Goal: Transaction & Acquisition: Purchase product/service

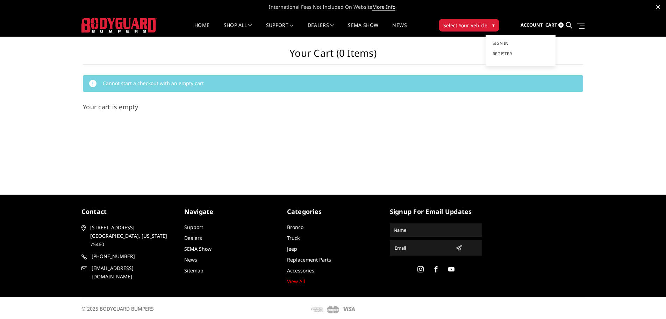
click at [540, 26] on span "Account" at bounding box center [532, 25] width 22 height 6
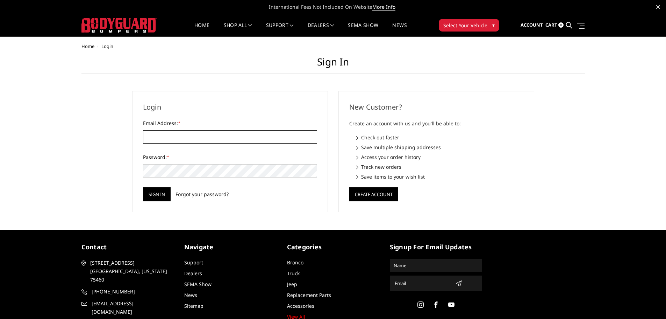
type input "SHAFER@READINGTRUCK.COM"
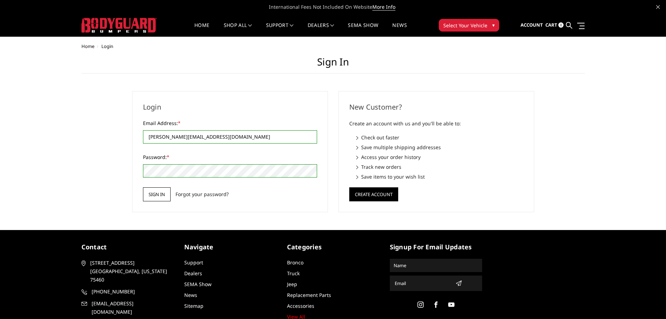
click at [146, 193] on input "Sign in" at bounding box center [157, 194] width 28 height 14
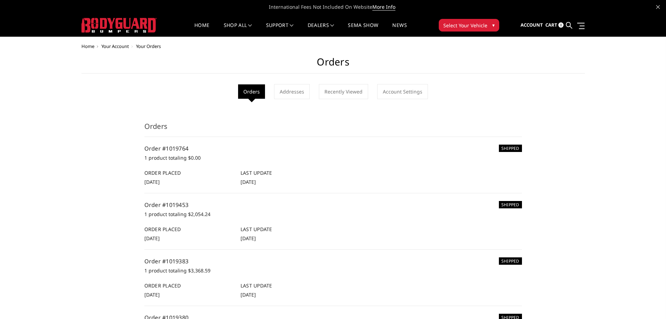
click at [508, 147] on h6 "SHIPPED" at bounding box center [510, 147] width 23 height 7
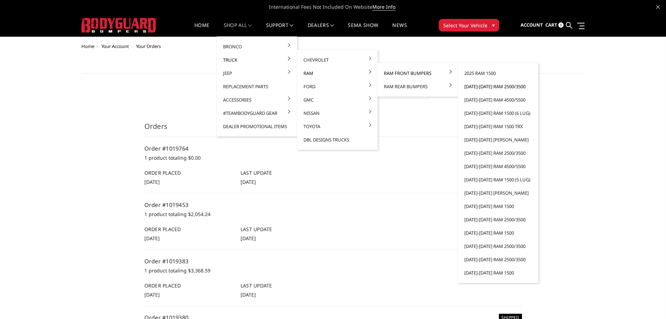
click at [501, 87] on link "[DATE]-[DATE] Ram 2500/3500" at bounding box center [498, 86] width 75 height 13
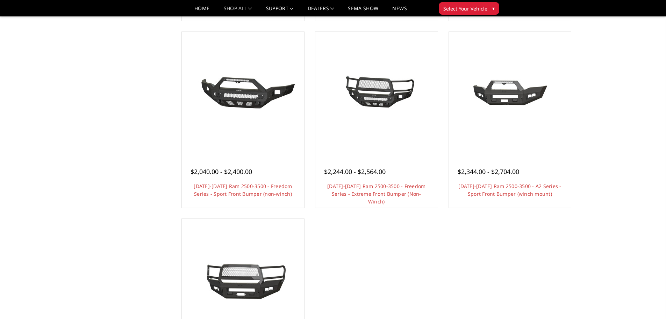
scroll to position [525, 0]
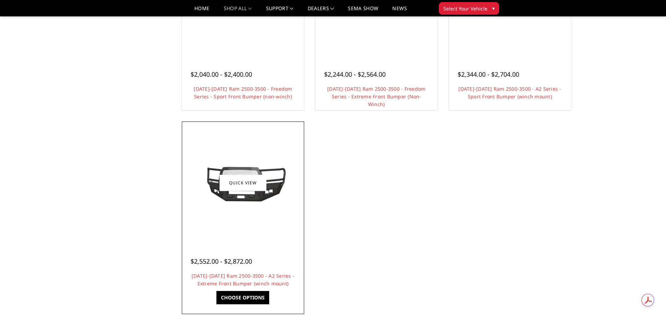
click at [274, 201] on img at bounding box center [243, 182] width 112 height 50
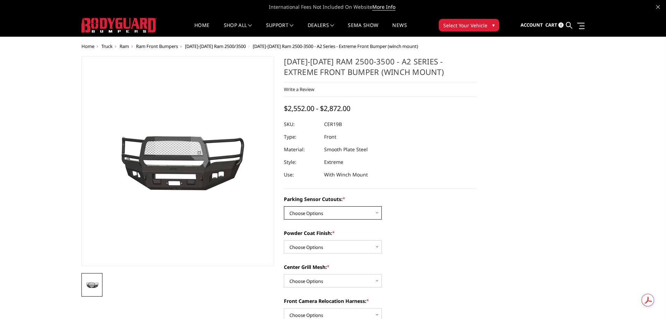
click at [339, 207] on select "Choose Options No - Without Parking Sensor Cutouts Yes - With Parking Sensor Cu…" at bounding box center [333, 212] width 98 height 13
select select "1878"
click at [284, 206] on select "Choose Options No - Without Parking Sensor Cutouts Yes - With Parking Sensor Cu…" at bounding box center [333, 212] width 98 height 13
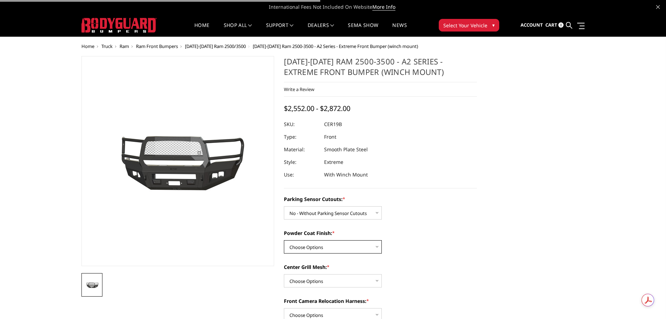
click at [336, 245] on select "Choose Options Bare Metal Textured Black Powder Coat" at bounding box center [333, 246] width 98 height 13
select select "1881"
click at [284, 240] on select "Choose Options Bare Metal Textured Black Powder Coat" at bounding box center [333, 246] width 98 height 13
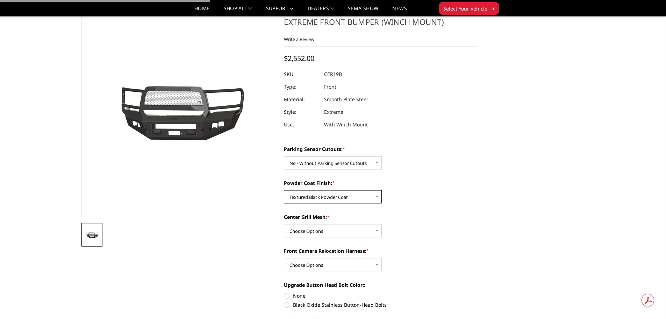
scroll to position [70, 0]
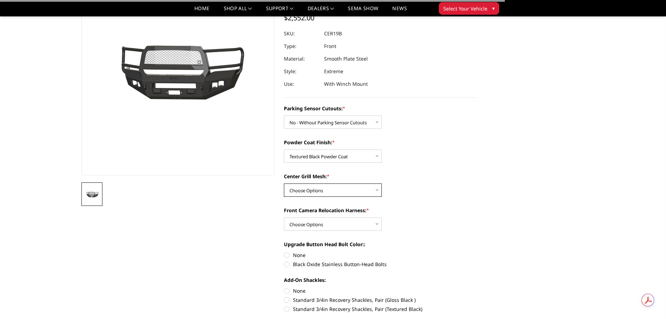
click at [325, 192] on select "Choose Options WITH Center Grill Mesh WITHOUT Center Grill Mesh" at bounding box center [333, 189] width 98 height 13
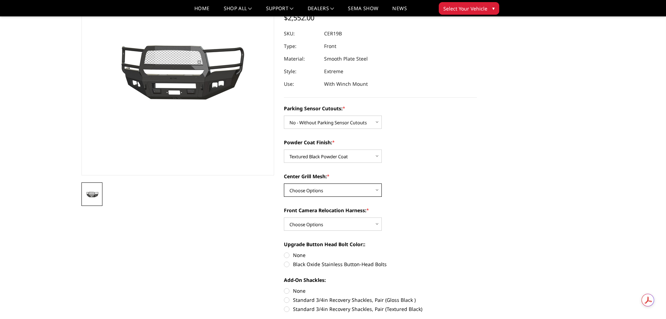
select select "1882"
click at [284, 183] on select "Choose Options WITH Center Grill Mesh WITHOUT Center Grill Mesh" at bounding box center [333, 189] width 98 height 13
click at [347, 220] on select "Choose Options WITH Front Camera Relocation Harness WITHOUT Front Camera Reloca…" at bounding box center [333, 223] width 98 height 13
select select "1885"
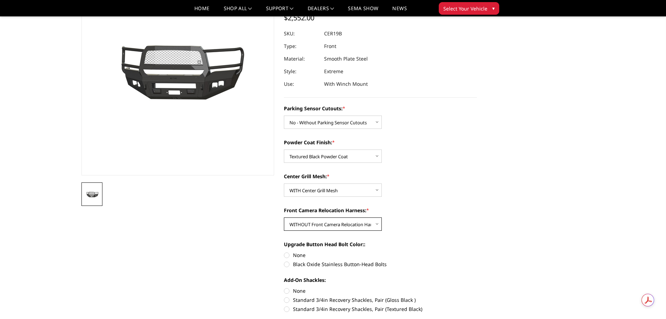
click at [284, 217] on select "Choose Options WITH Front Camera Relocation Harness WITHOUT Front Camera Reloca…" at bounding box center [333, 223] width 98 height 13
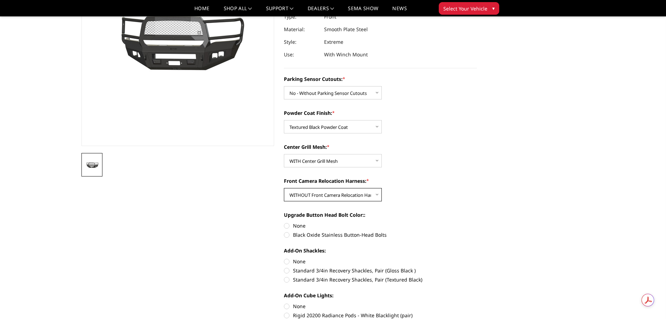
scroll to position [140, 0]
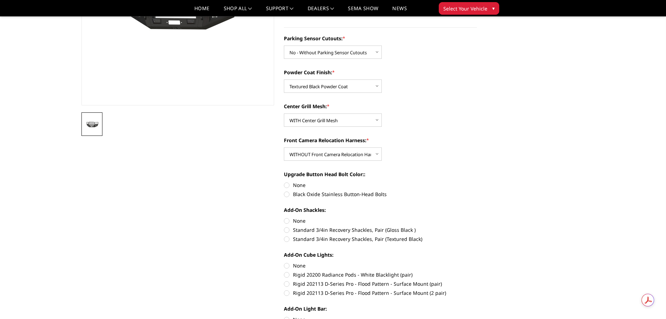
click at [314, 237] on label "Standard 3/4in Recovery Shackles, Pair (Textured Black)" at bounding box center [380, 238] width 193 height 7
click at [477, 226] on input "Standard 3/4in Recovery Shackles, Pair (Textured Black)" at bounding box center [477, 226] width 0 height 0
radio input "true"
click at [296, 264] on label "None" at bounding box center [380, 265] width 193 height 7
click at [284, 262] on input "None" at bounding box center [284, 262] width 0 height 0
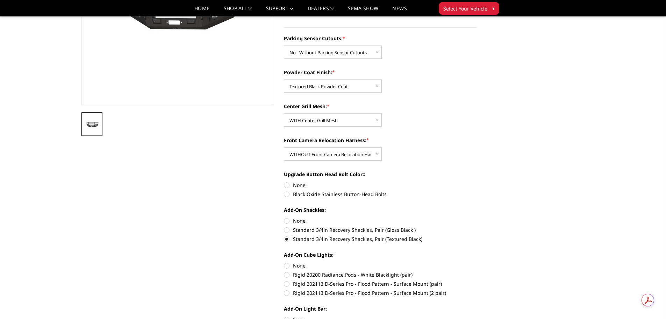
radio input "true"
click at [301, 182] on label "None" at bounding box center [380, 184] width 193 height 7
click at [284, 182] on input "None" at bounding box center [284, 181] width 0 height 0
radio input "true"
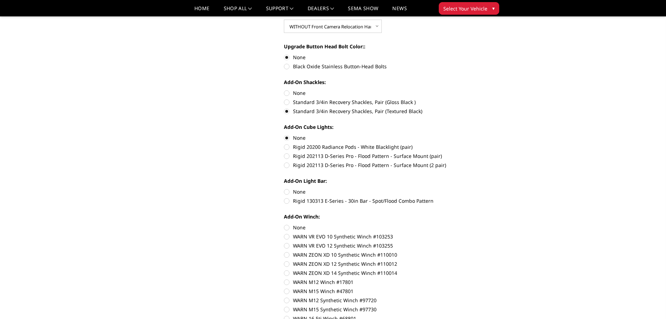
scroll to position [280, 0]
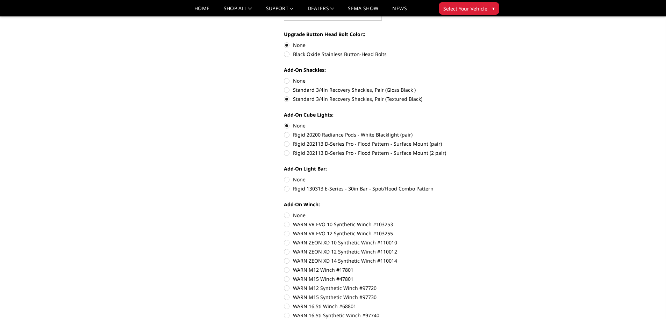
click at [302, 179] on label "None" at bounding box center [380, 179] width 193 height 7
click at [284, 176] on input "None" at bounding box center [284, 176] width 0 height 0
radio input "true"
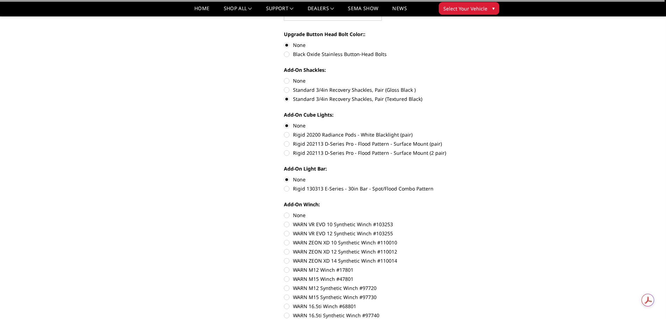
click at [300, 214] on label "None" at bounding box center [380, 214] width 193 height 7
click at [284, 212] on input "None" at bounding box center [284, 211] width 0 height 0
radio input "true"
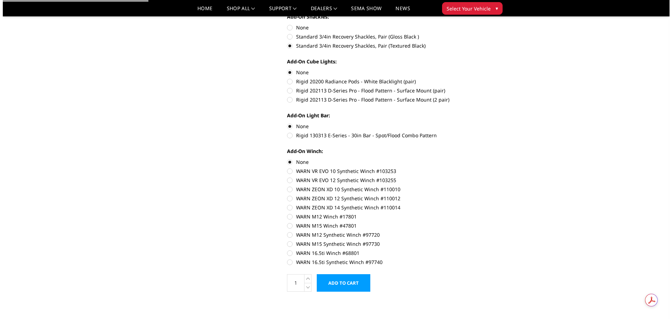
scroll to position [385, 0]
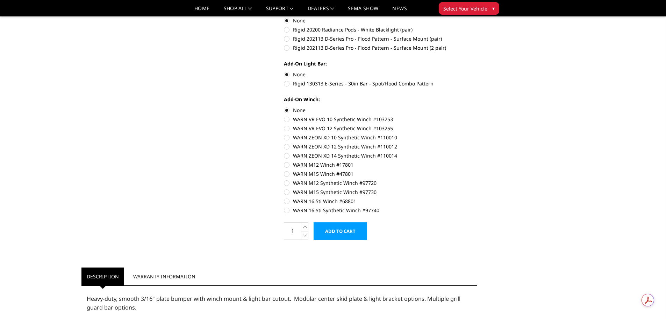
click at [340, 226] on input "Add to Cart" at bounding box center [341, 230] width 54 height 17
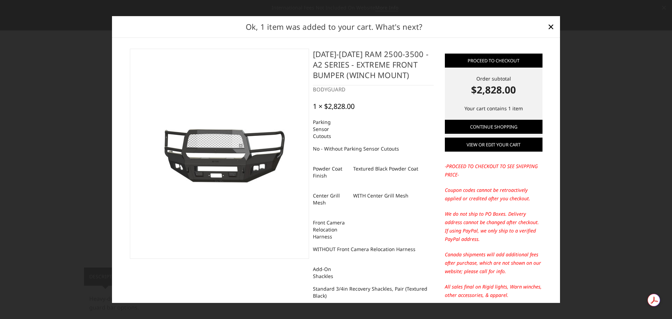
click at [490, 145] on link "View or edit your cart" at bounding box center [494, 144] width 98 height 14
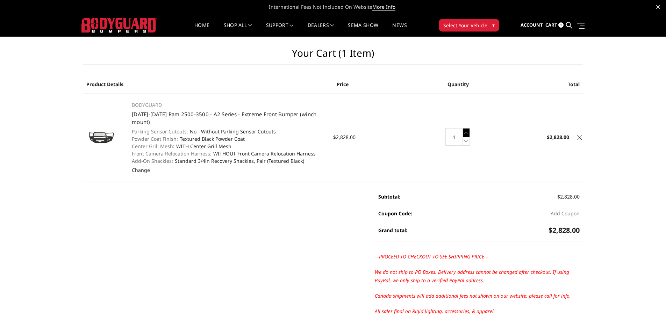
click at [466, 132] on icon at bounding box center [466, 132] width 7 height 9
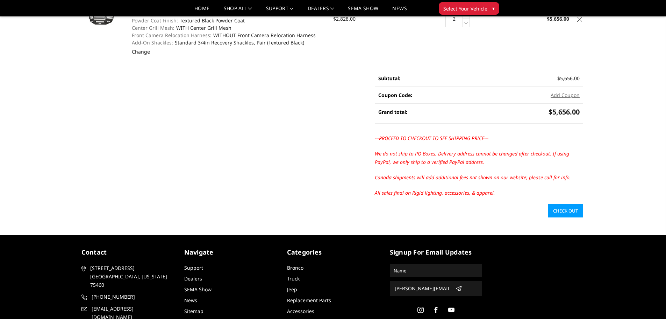
scroll to position [105, 0]
click at [567, 209] on link "Check out" at bounding box center [565, 210] width 35 height 13
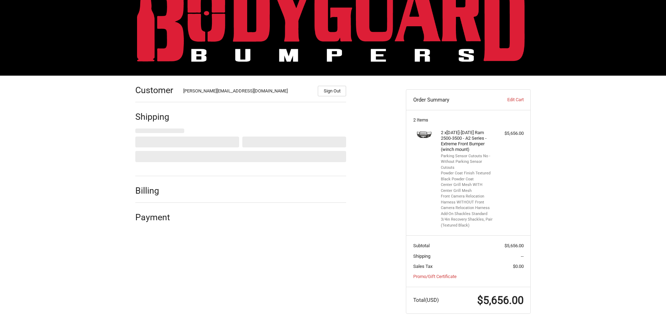
scroll to position [38, 0]
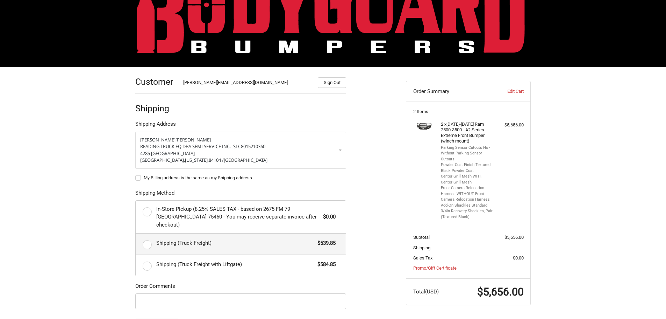
click at [219, 239] on span "Shipping (Truck Freight)" at bounding box center [235, 243] width 158 height 8
click at [136, 234] on input "Shipping (Truck Freight) $539.85" at bounding box center [136, 233] width 0 height 0
radio input "true"
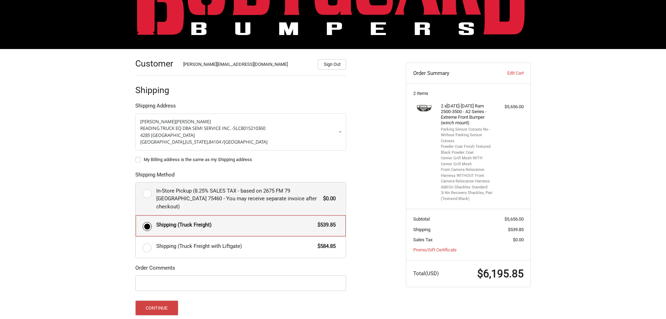
scroll to position [73, 0]
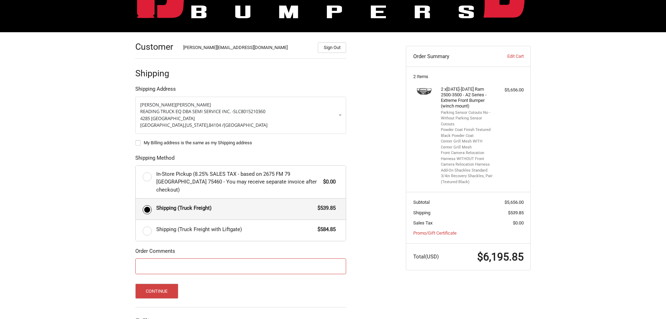
click at [204, 258] on input "Order Comments" at bounding box center [240, 266] width 211 height 16
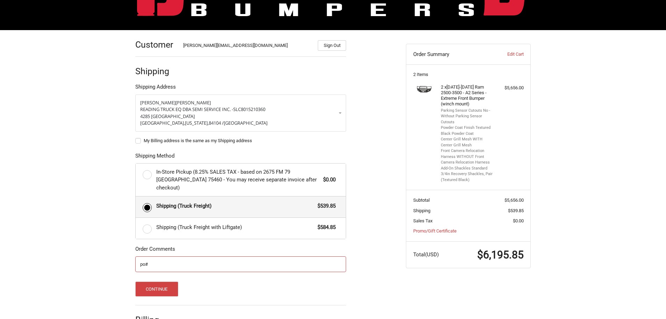
scroll to position [113, 0]
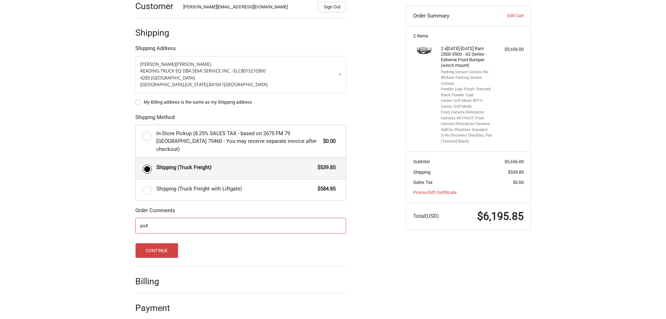
click at [205, 218] on input "po#" at bounding box center [240, 226] width 211 height 16
type input "po#78287"
click at [168, 243] on button "Continue" at bounding box center [156, 250] width 43 height 15
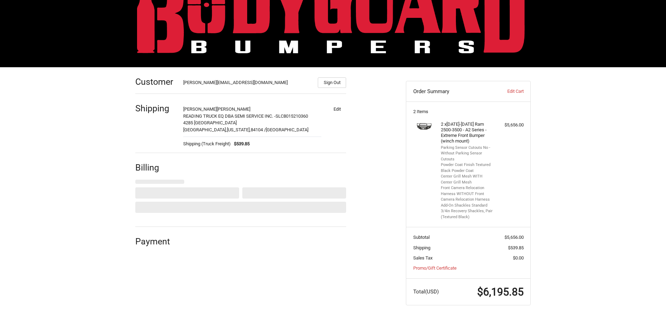
select select "US"
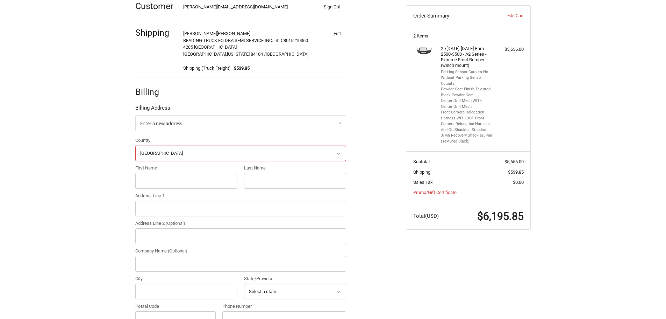
scroll to position [127, 0]
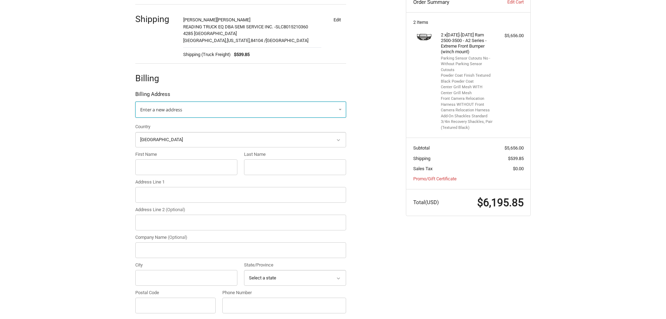
click at [181, 108] on span "Enter a new address" at bounding box center [161, 109] width 42 height 6
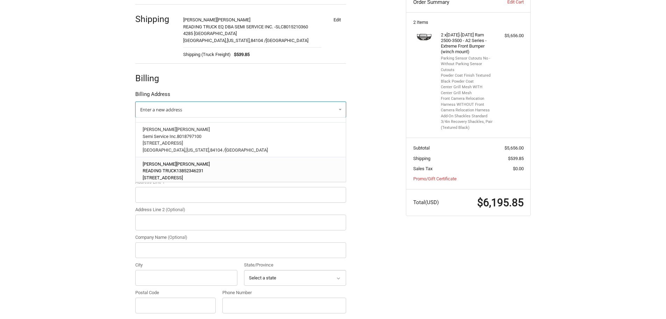
scroll to position [58, 0]
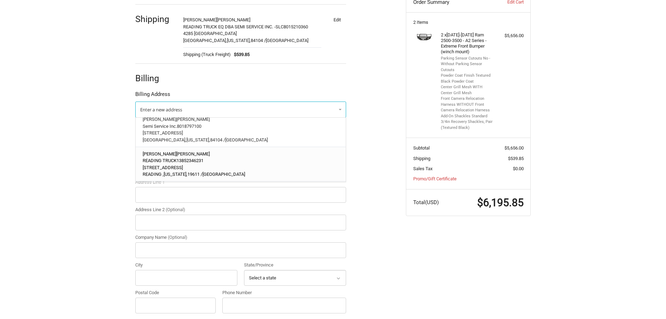
click at [215, 151] on p "JASON BOWEN" at bounding box center [241, 153] width 197 height 7
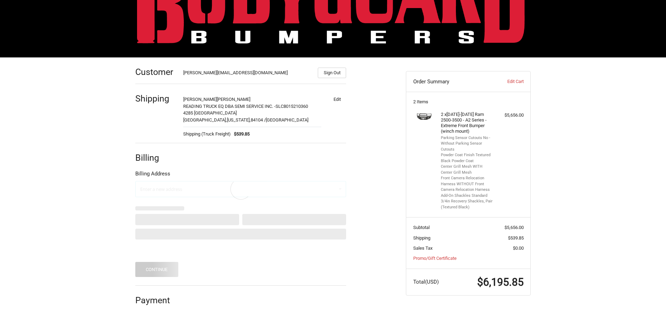
scroll to position [38, 0]
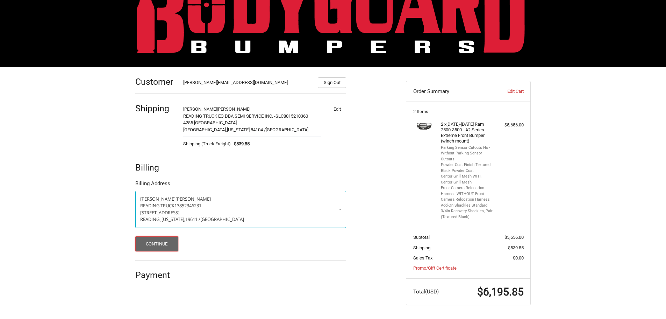
click at [161, 237] on button "Continue" at bounding box center [156, 243] width 43 height 15
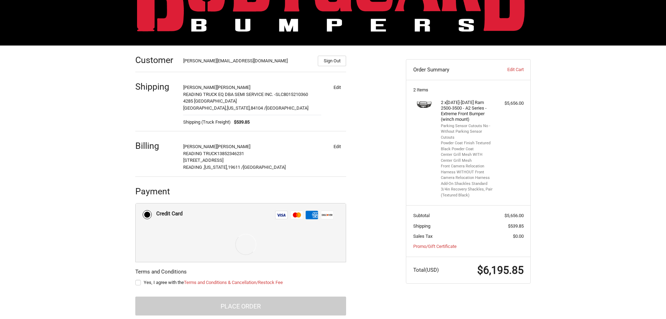
scroll to position [72, 0]
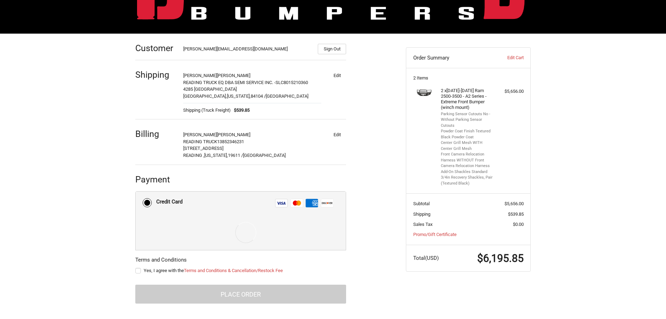
click at [139, 270] on label "Yes, I agree with the Terms and Conditions & Cancellation/Restock Fee" at bounding box center [240, 271] width 211 height 6
click at [136, 267] on input "Yes, I agree with the Terms and Conditions & Cancellation/Restock Fee" at bounding box center [135, 267] width 0 height 0
checkbox input "true"
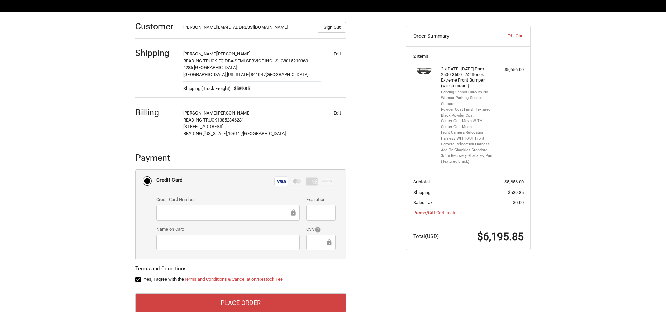
scroll to position [102, 0]
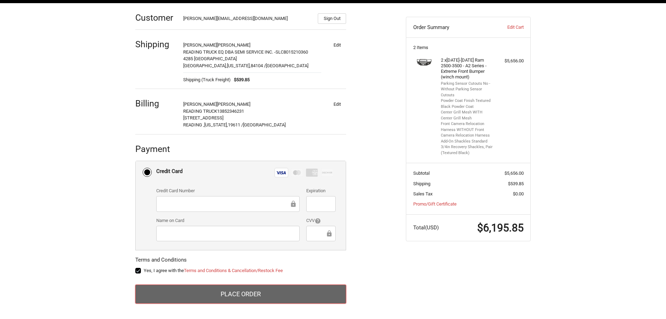
click at [255, 289] on button "Place Order" at bounding box center [240, 293] width 211 height 19
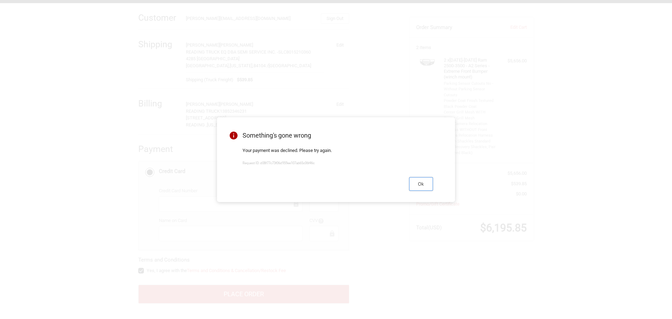
click at [427, 186] on button "Ok" at bounding box center [421, 184] width 24 height 14
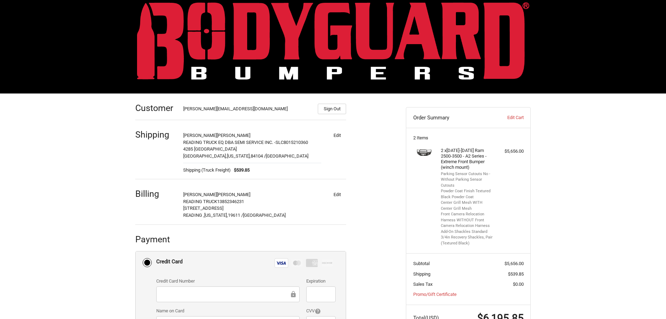
scroll to position [0, 0]
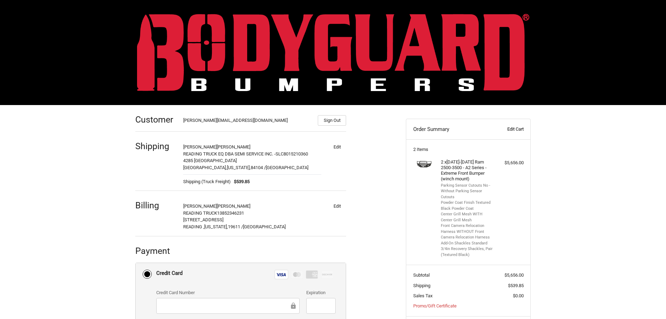
click at [510, 126] on link "Edit Cart" at bounding box center [506, 129] width 35 height 7
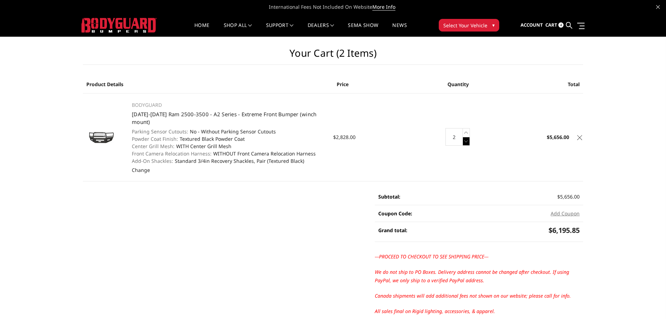
click at [467, 141] on icon at bounding box center [466, 141] width 7 height 9
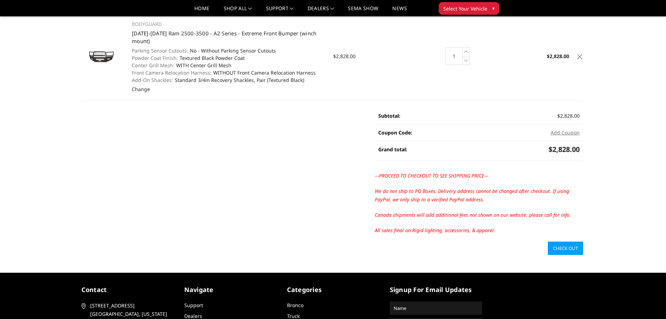
scroll to position [70, 0]
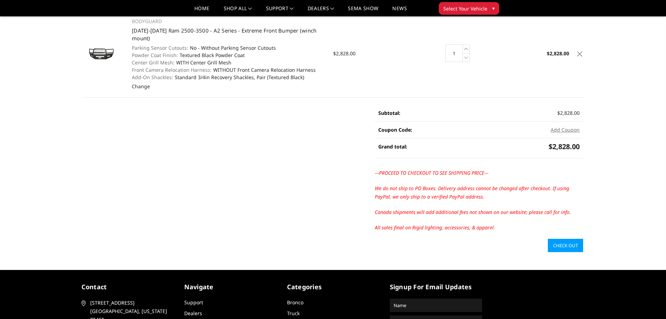
click at [573, 243] on link "Check out" at bounding box center [565, 245] width 35 height 13
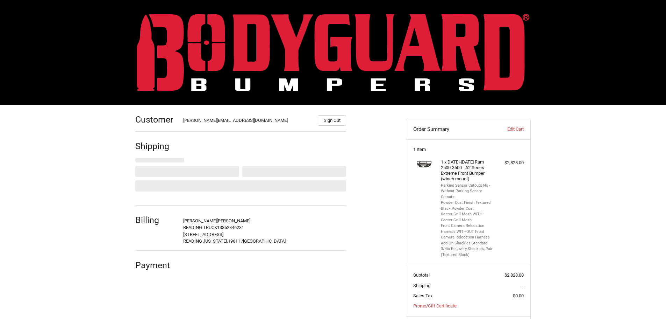
scroll to position [38, 0]
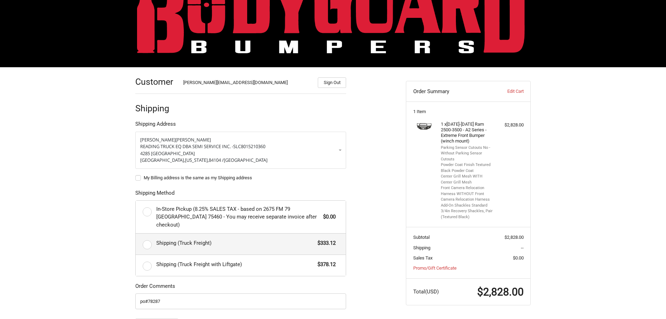
click at [204, 239] on span "Shipping (Truck Freight)" at bounding box center [235, 243] width 158 height 8
click at [136, 234] on input "Shipping (Truck Freight) $333.12" at bounding box center [136, 233] width 0 height 0
radio input "true"
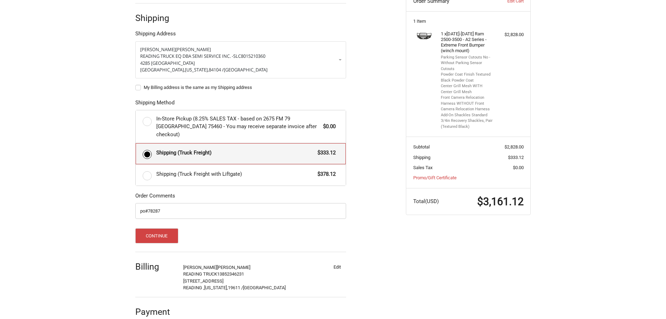
scroll to position [132, 0]
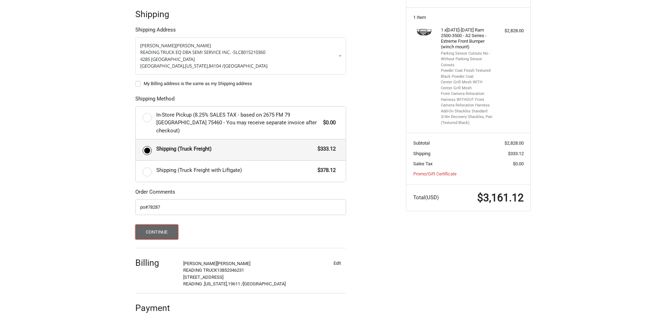
click at [162, 224] on button "Continue" at bounding box center [156, 231] width 43 height 15
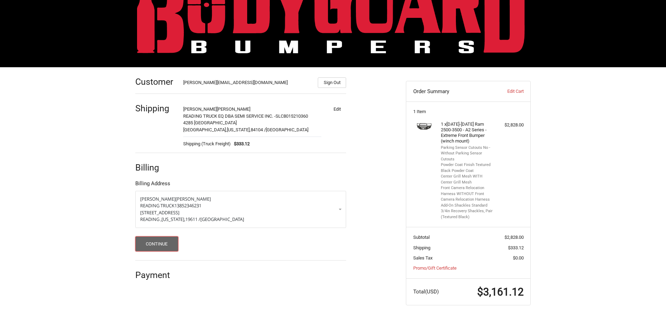
click at [170, 244] on button "Continue" at bounding box center [156, 243] width 43 height 15
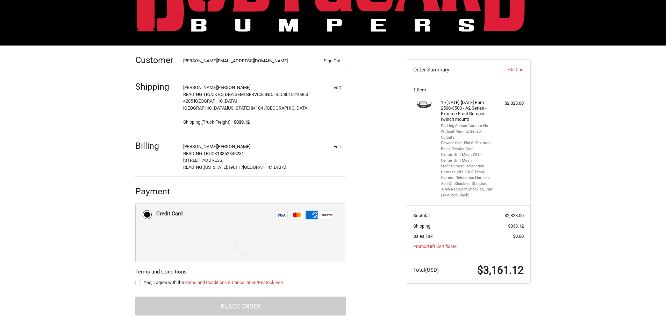
scroll to position [72, 0]
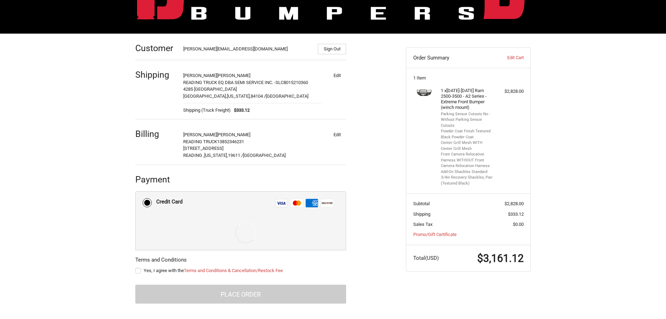
click at [139, 270] on form "Payment Methods Credit Card Credit Card Visa Master Amex Discover Credit card C…" at bounding box center [240, 247] width 211 height 112
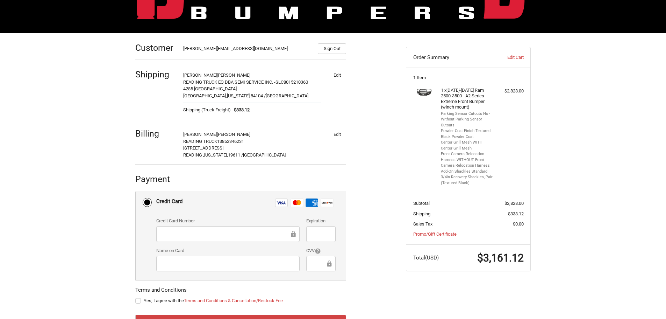
click at [202, 226] on div "Credit Card Number" at bounding box center [228, 229] width 150 height 25
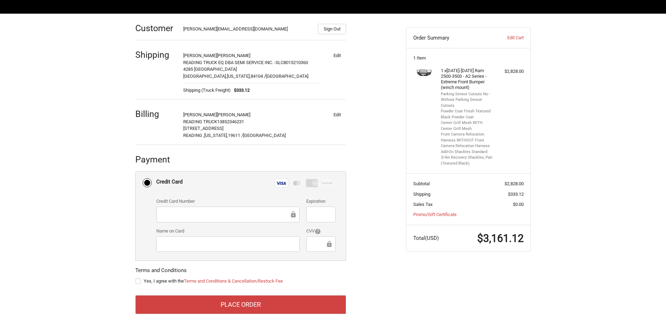
scroll to position [102, 0]
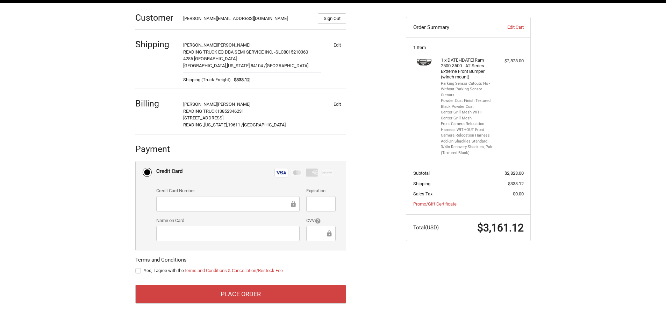
click at [139, 268] on label "Yes, I agree with the Terms and Conditions & Cancellation/Restock Fee" at bounding box center [240, 271] width 211 height 6
click at [136, 267] on input "Yes, I agree with the Terms and Conditions & Cancellation/Restock Fee" at bounding box center [135, 267] width 0 height 0
checkbox input "true"
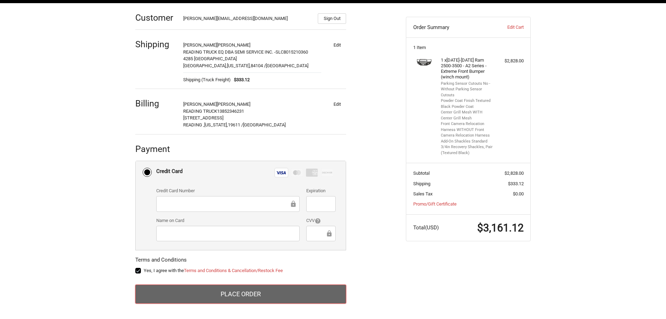
click at [208, 287] on button "Place Order" at bounding box center [240, 293] width 211 height 19
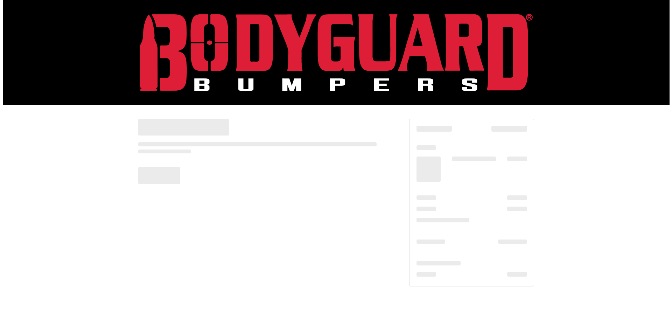
scroll to position [0, 0]
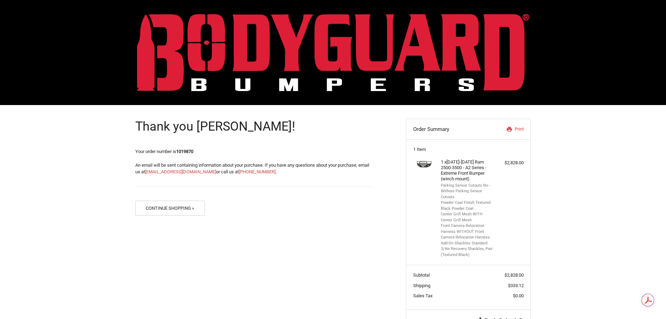
click at [458, 162] on h4 "1 x [DATE]-[DATE] Ram 2500-3500 - A2 Series - Extreme Front Bumper (winch mount)" at bounding box center [468, 170] width 54 height 23
drag, startPoint x: 458, startPoint y: 162, endPoint x: 462, endPoint y: 165, distance: 5.4
click at [462, 165] on h4 "1 x [DATE]-[DATE] Ram 2500-3500 - A2 Series - Extreme Front Bumper (winch mount)" at bounding box center [468, 170] width 54 height 23
click at [189, 208] on button "Continue Shopping »" at bounding box center [170, 207] width 70 height 15
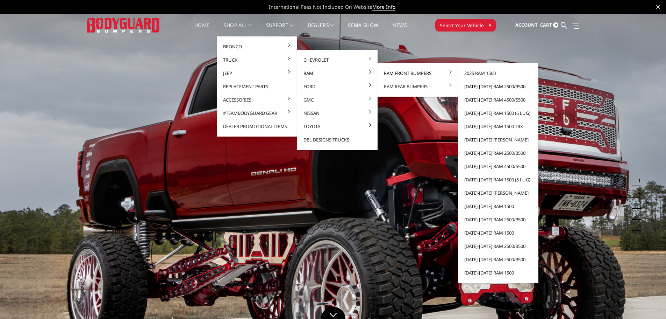
click at [488, 86] on link "[DATE]-[DATE] Ram 2500/3500" at bounding box center [498, 86] width 75 height 13
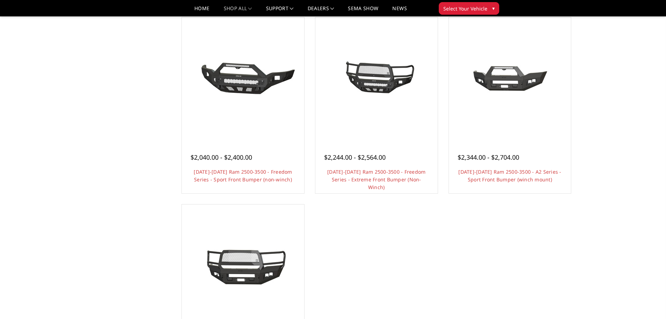
scroll to position [560, 0]
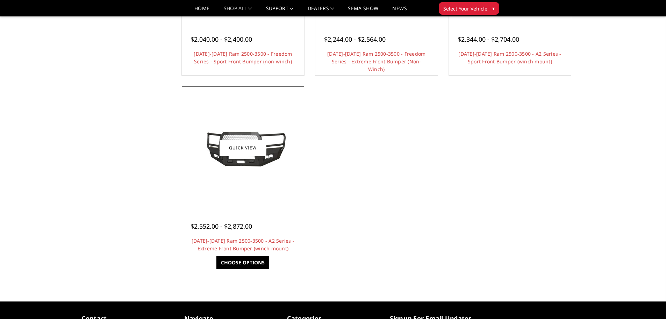
click at [255, 204] on div at bounding box center [243, 147] width 119 height 119
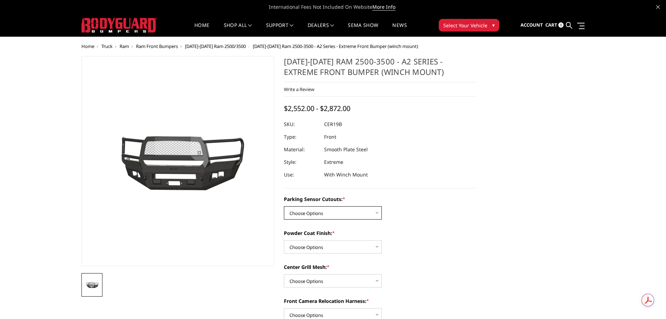
click at [319, 215] on select "Choose Options No - Without Parking Sensor Cutouts Yes - With Parking Sensor Cu…" at bounding box center [333, 212] width 98 height 13
select select "1878"
click at [284, 206] on select "Choose Options No - Without Parking Sensor Cutouts Yes - With Parking Sensor Cu…" at bounding box center [333, 212] width 98 height 13
click at [321, 243] on select "Choose Options Bare Metal Textured Black Powder Coat" at bounding box center [333, 246] width 98 height 13
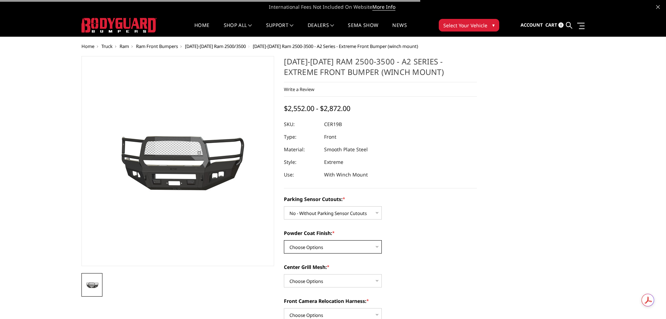
select select "1881"
click at [284, 240] on select "Choose Options Bare Metal Textured Black Powder Coat" at bounding box center [333, 246] width 98 height 13
click at [321, 275] on select "Choose Options WITH Center Grill Mesh WITHOUT Center Grill Mesh" at bounding box center [333, 280] width 98 height 13
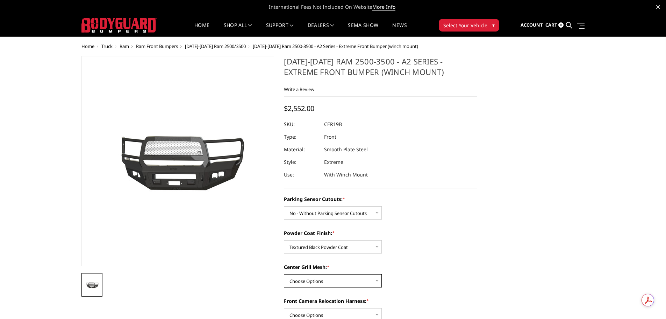
select select "1882"
click at [284, 274] on select "Choose Options WITH Center Grill Mesh WITHOUT Center Grill Mesh" at bounding box center [333, 280] width 98 height 13
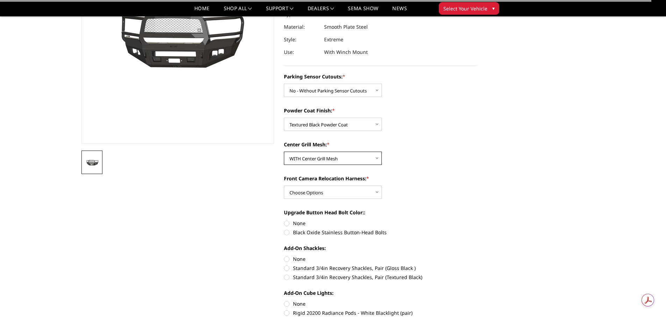
scroll to position [140, 0]
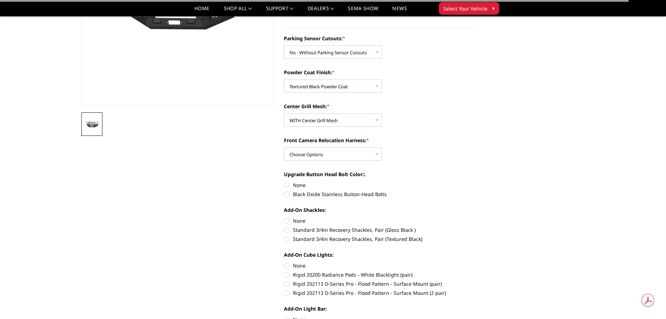
click at [299, 187] on label "None" at bounding box center [380, 184] width 193 height 7
click at [284, 182] on input "None" at bounding box center [284, 181] width 0 height 0
radio input "true"
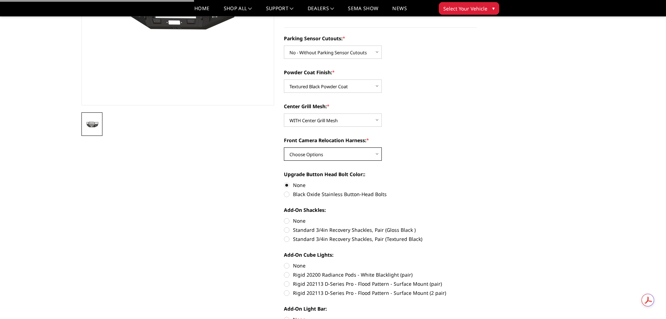
click at [312, 154] on select "Choose Options WITH Front Camera Relocation Harness WITHOUT Front Camera Reloca…" at bounding box center [333, 153] width 98 height 13
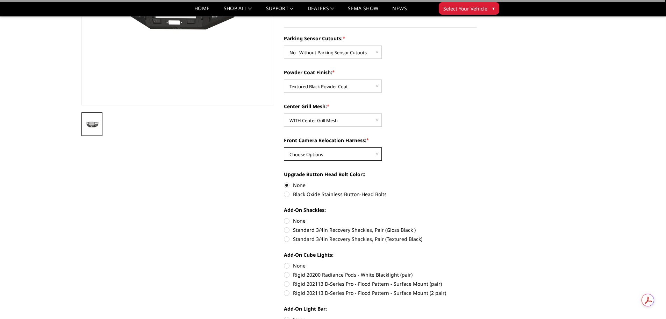
select select "1885"
click at [284, 147] on select "Choose Options WITH Front Camera Relocation Harness WITHOUT Front Camera Reloca…" at bounding box center [333, 153] width 98 height 13
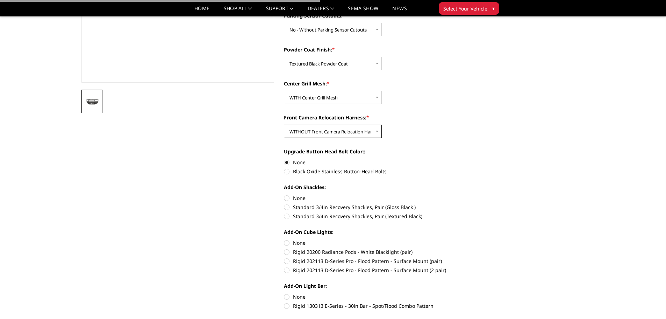
scroll to position [175, 0]
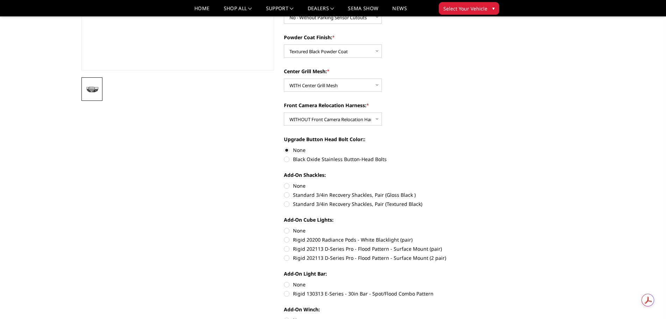
click at [306, 201] on label "Standard 3/4in Recovery Shackles, Pair (Textured Black)" at bounding box center [380, 203] width 193 height 7
click at [477, 191] on input "Standard 3/4in Recovery Shackles, Pair (Textured Black)" at bounding box center [477, 191] width 0 height 0
radio input "true"
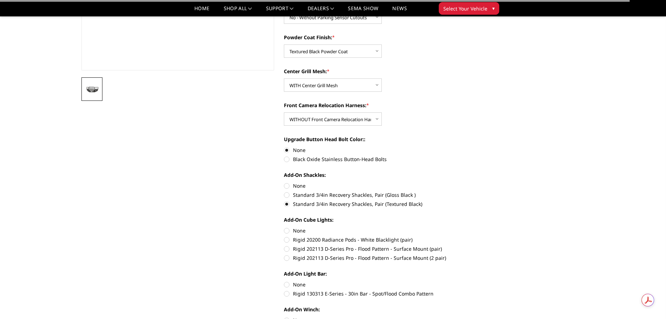
click at [299, 230] on label "None" at bounding box center [380, 230] width 193 height 7
click at [284, 227] on input "None" at bounding box center [284, 227] width 0 height 0
radio input "true"
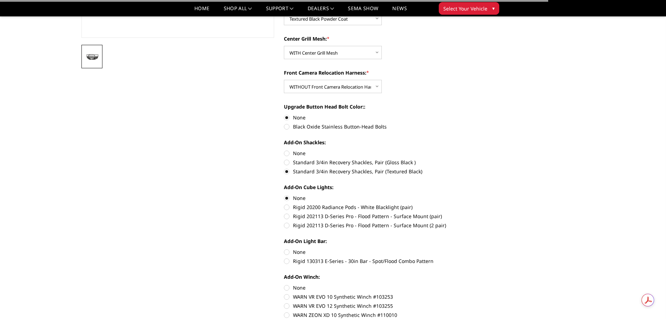
scroll to position [245, 0]
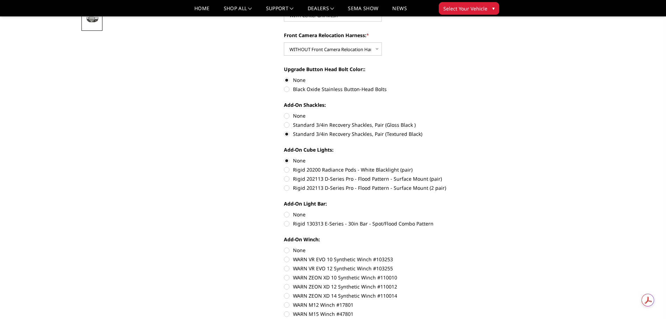
click at [298, 215] on label "None" at bounding box center [380, 214] width 193 height 7
click at [284, 211] on input "None" at bounding box center [284, 211] width 0 height 0
radio input "true"
click at [303, 250] on label "None" at bounding box center [380, 249] width 193 height 7
click at [284, 247] on input "None" at bounding box center [284, 246] width 0 height 0
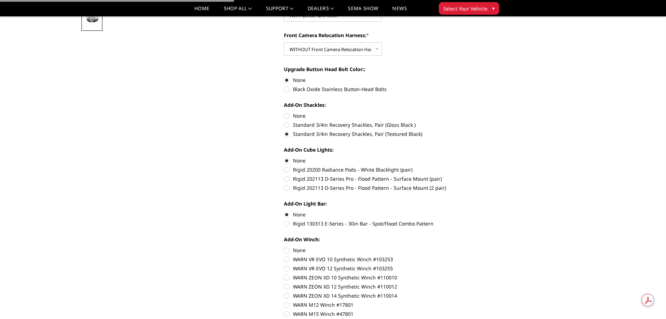
radio input "true"
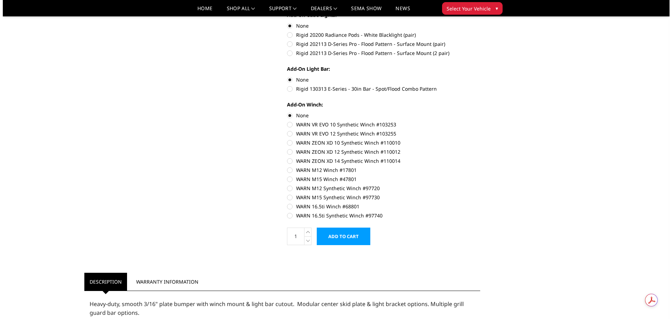
scroll to position [385, 0]
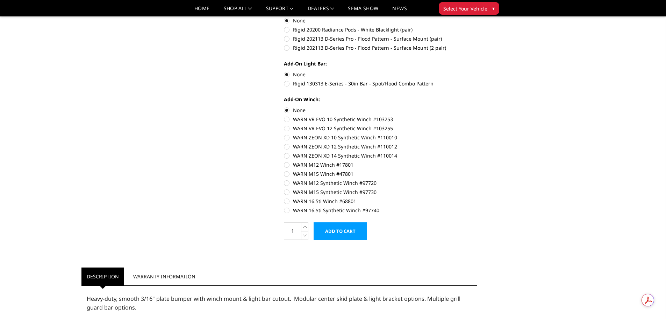
click at [339, 231] on input "Add to Cart" at bounding box center [341, 230] width 54 height 17
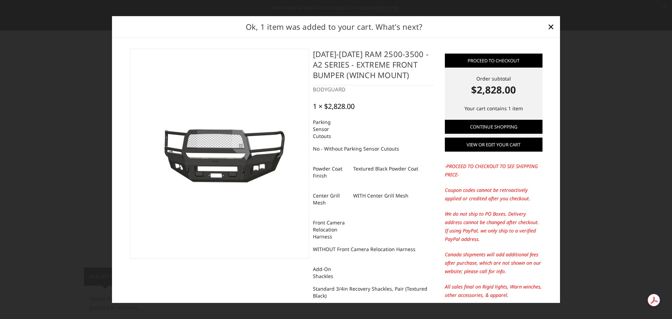
click at [513, 144] on link "View or edit your cart" at bounding box center [494, 144] width 98 height 14
